Goal: Task Accomplishment & Management: Complete application form

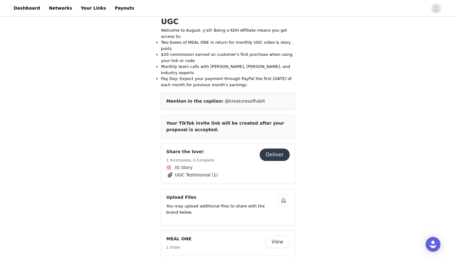
scroll to position [155, 0]
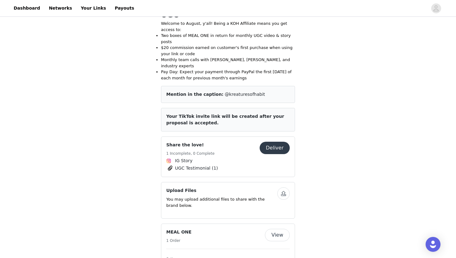
drag, startPoint x: 272, startPoint y: 123, endPoint x: 78, endPoint y: 140, distance: 195.1
click at [73, 143] on div "Save Proposal as PDF Back Activated KOH Affiliate Squad: August UGC Welcome to …" at bounding box center [228, 200] width 456 height 675
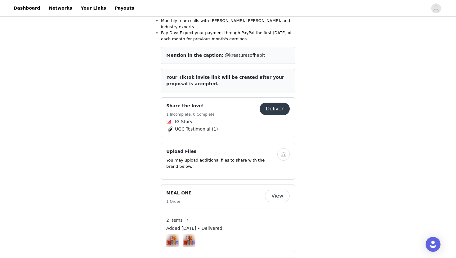
scroll to position [196, 0]
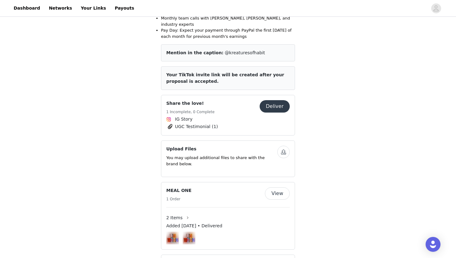
click at [267, 100] on button "Deliver" at bounding box center [274, 106] width 30 height 12
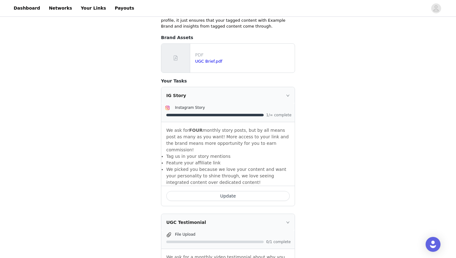
scroll to position [163, 0]
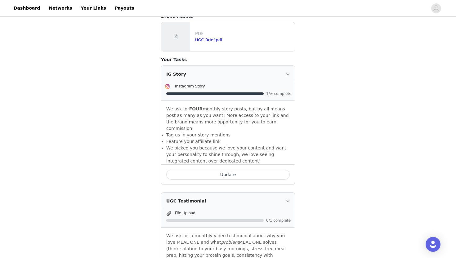
drag, startPoint x: 210, startPoint y: 169, endPoint x: 150, endPoint y: 170, distance: 59.8
click at [150, 170] on div "Share the love! Back Include the following in your post Mention in the caption:…" at bounding box center [228, 156] width 456 height 603
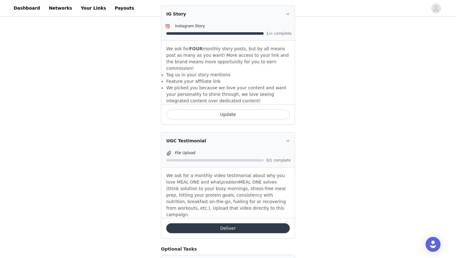
scroll to position [228, 0]
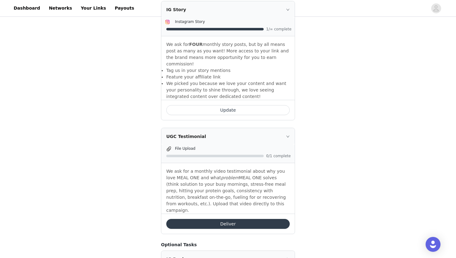
click at [169, 145] on span at bounding box center [169, 148] width 6 height 7
click at [185, 146] on span "File Upload" at bounding box center [185, 148] width 20 height 4
click at [190, 215] on div "Deliver" at bounding box center [227, 224] width 133 height 20
click at [195, 219] on button "Deliver" at bounding box center [227, 224] width 123 height 10
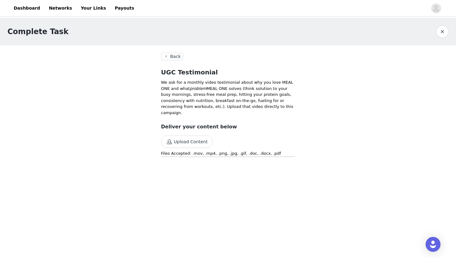
click at [166, 55] on button "Back" at bounding box center [172, 56] width 22 height 7
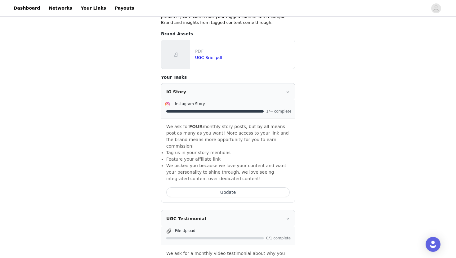
scroll to position [146, 0]
click at [199, 187] on button "Update" at bounding box center [227, 192] width 123 height 10
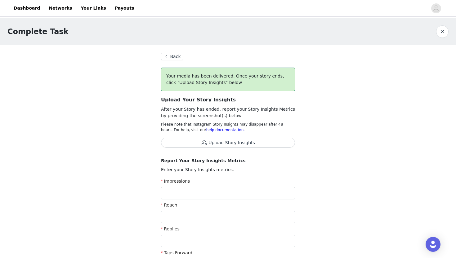
click at [171, 53] on button "Back" at bounding box center [172, 56] width 22 height 7
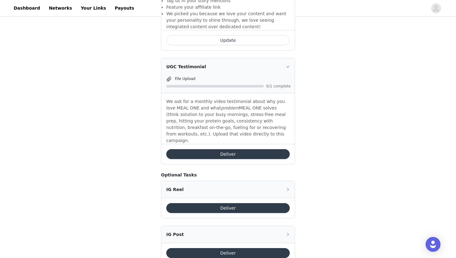
scroll to position [304, 0]
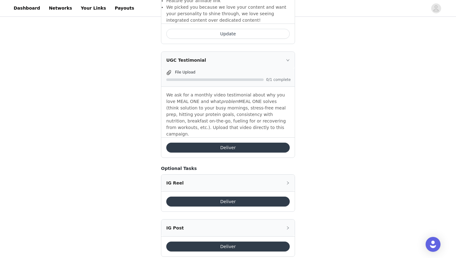
click at [200, 196] on button "Deliver" at bounding box center [227, 201] width 123 height 10
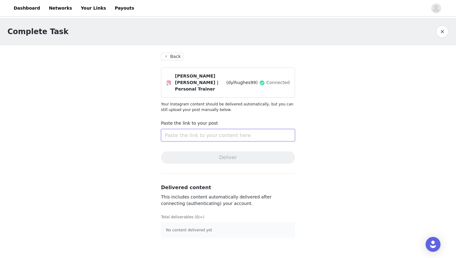
click at [181, 132] on input "text" at bounding box center [228, 135] width 134 height 12
paste input "[URL][DOMAIN_NAME]"
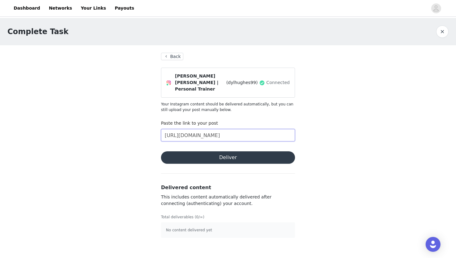
type input "[URL][DOMAIN_NAME]"
click at [190, 152] on button "Deliver" at bounding box center [228, 157] width 134 height 12
click at [178, 153] on button "Deliver" at bounding box center [228, 157] width 134 height 12
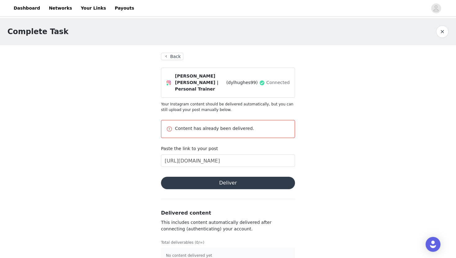
click at [168, 59] on button "Back" at bounding box center [172, 56] width 22 height 7
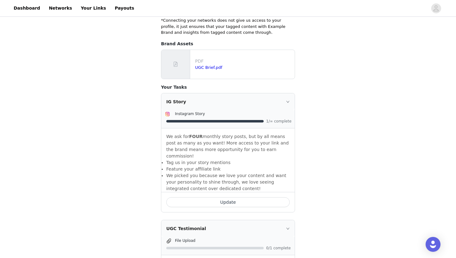
scroll to position [136, 0]
click at [191, 196] on button "Update" at bounding box center [227, 201] width 123 height 10
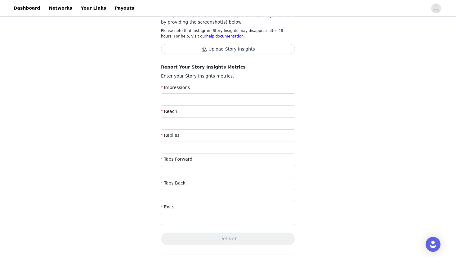
scroll to position [95, 0]
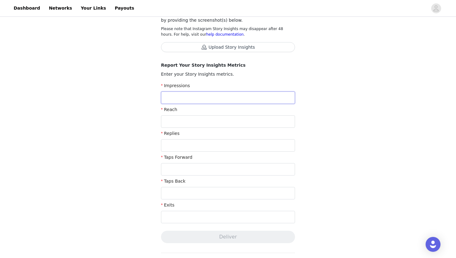
click at [174, 96] on input "text" at bounding box center [228, 97] width 134 height 12
click at [175, 215] on input "text" at bounding box center [228, 217] width 134 height 12
type input "27"
click at [174, 194] on input "text" at bounding box center [228, 193] width 134 height 12
type input "2"
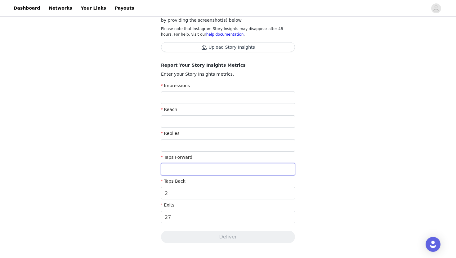
click at [165, 171] on input "text" at bounding box center [228, 169] width 134 height 12
type input "1"
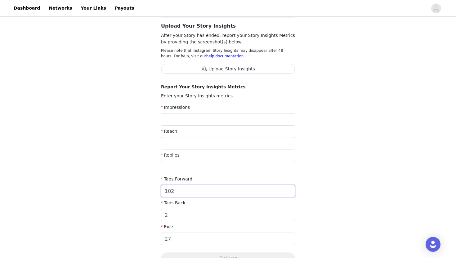
scroll to position [75, 0]
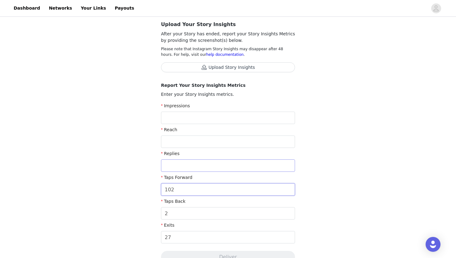
type input "102"
click at [163, 166] on input "text" at bounding box center [228, 165] width 134 height 12
type input "2"
click at [164, 145] on input "text" at bounding box center [228, 141] width 134 height 12
type input "137"
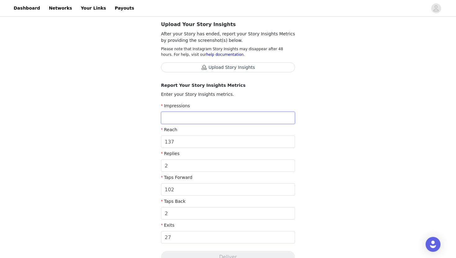
click at [170, 120] on input "text" at bounding box center [228, 118] width 134 height 12
type input "154"
click at [128, 148] on div "Complete Task Back Your media has been delivered. Once your story ends, click "…" at bounding box center [228, 164] width 456 height 442
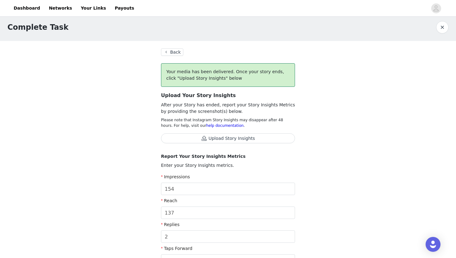
scroll to position [3, 0]
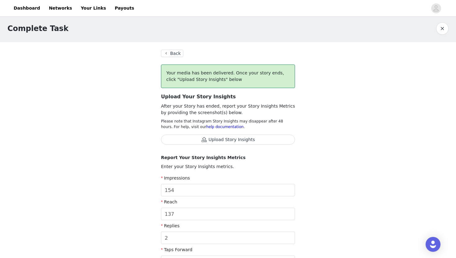
click at [251, 140] on button "Upload Story Insights" at bounding box center [228, 140] width 134 height 10
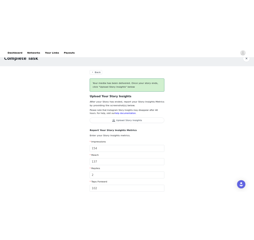
scroll to position [0, 0]
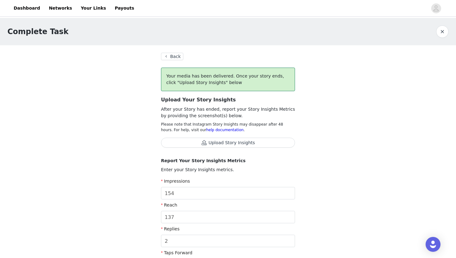
click at [213, 144] on button "Upload Story Insights" at bounding box center [228, 143] width 134 height 10
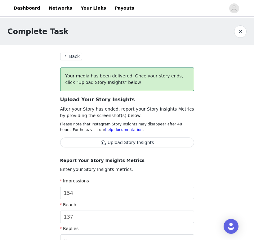
click at [130, 144] on button "Upload Story Insights" at bounding box center [127, 143] width 134 height 10
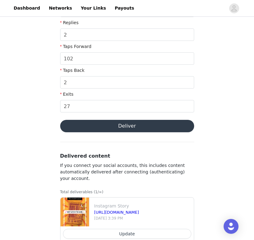
scroll to position [229, 0]
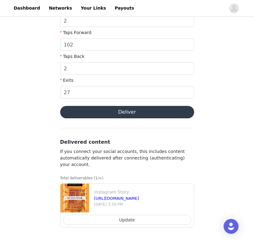
click at [93, 113] on button "Deliver" at bounding box center [127, 112] width 134 height 12
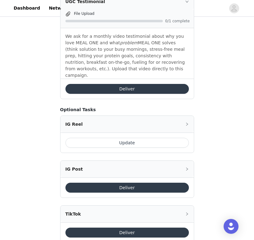
scroll to position [367, 0]
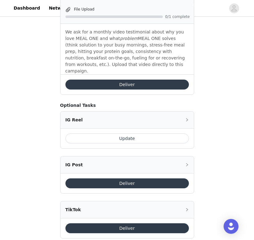
click at [101, 223] on button "Deliver" at bounding box center [126, 228] width 123 height 10
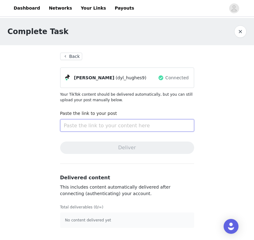
click at [71, 130] on input "text" at bounding box center [127, 125] width 134 height 12
paste input "[URL][DOMAIN_NAME]"
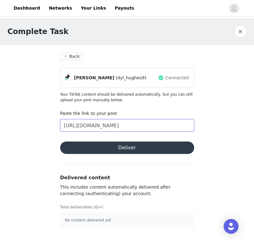
type input "[URL][DOMAIN_NAME]"
click at [78, 148] on button "Deliver" at bounding box center [127, 148] width 134 height 12
click at [137, 148] on button "Deliver" at bounding box center [127, 148] width 134 height 12
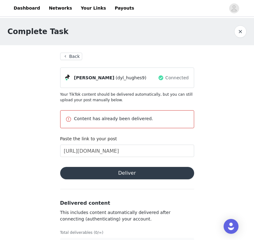
click at [73, 58] on button "Back" at bounding box center [71, 56] width 22 height 7
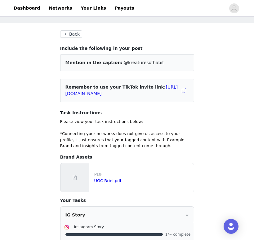
scroll to position [24, 0]
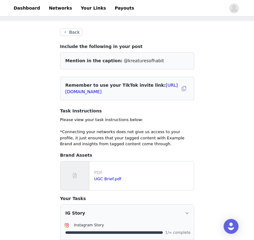
click at [66, 31] on button "Back" at bounding box center [71, 32] width 22 height 7
